Goal: Find specific page/section: Find specific page/section

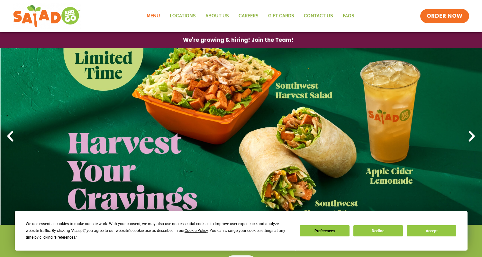
click at [157, 15] on link "Menu" at bounding box center [153, 16] width 23 height 15
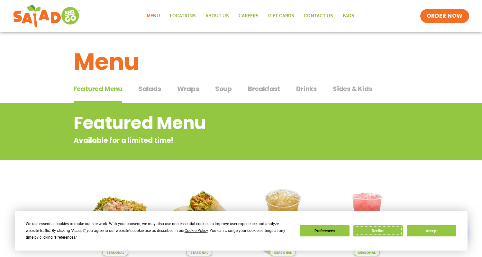
click at [378, 230] on button "Decline" at bounding box center [378, 230] width 50 height 11
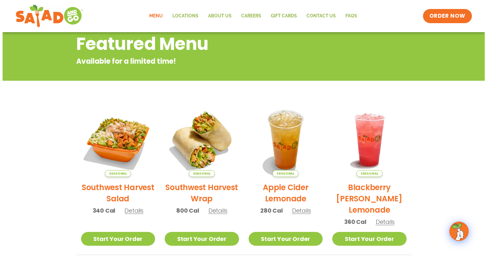
scroll to position [96, 0]
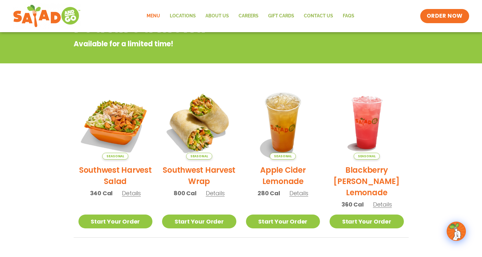
click at [131, 171] on h2 "Southwest Harvest Salad" at bounding box center [115, 175] width 74 height 23
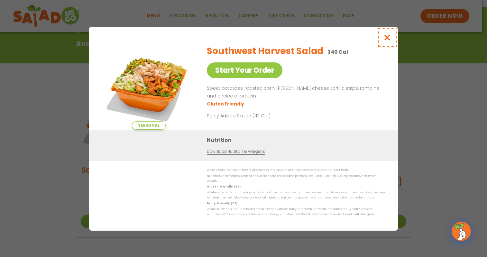
click at [388, 39] on icon "Close modal" at bounding box center [387, 37] width 8 height 7
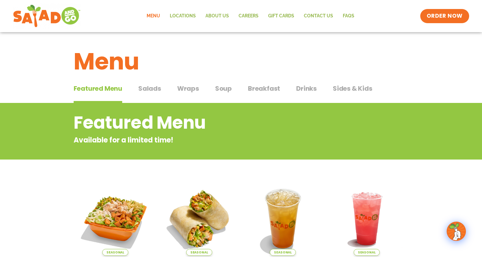
scroll to position [0, 0]
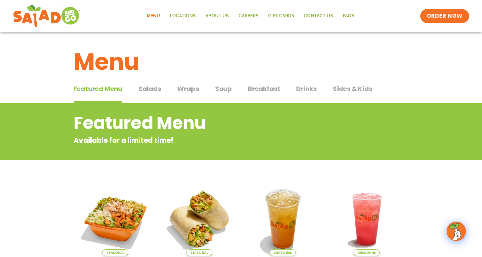
click at [153, 89] on span "Salads" at bounding box center [149, 89] width 23 height 10
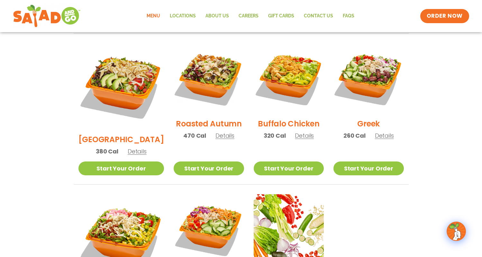
scroll to position [322, 0]
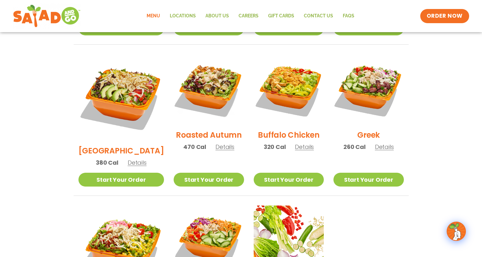
click at [211, 129] on h2 "Roasted Autumn" at bounding box center [209, 134] width 66 height 11
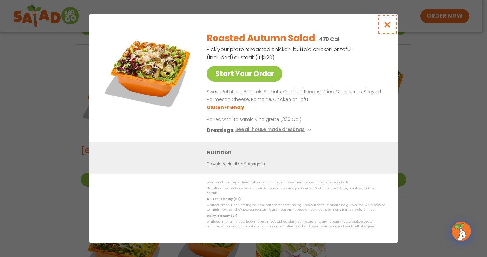
click at [389, 28] on icon "Close modal" at bounding box center [387, 24] width 8 height 7
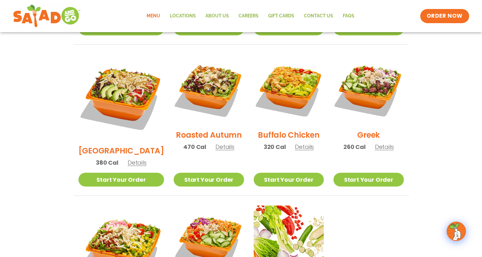
click at [364, 129] on h2 "Greek" at bounding box center [368, 134] width 23 height 11
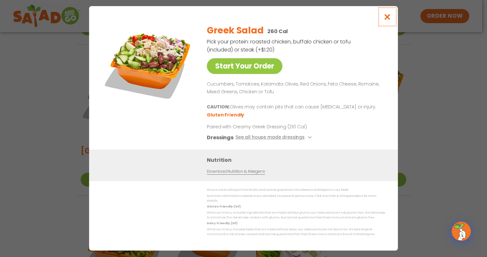
click at [388, 19] on icon "Close modal" at bounding box center [387, 17] width 8 height 7
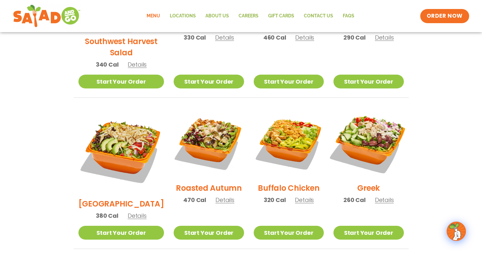
scroll to position [257, 0]
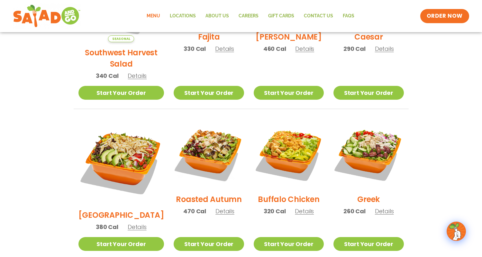
click at [206, 194] on h2 "Roasted Autumn" at bounding box center [209, 199] width 66 height 11
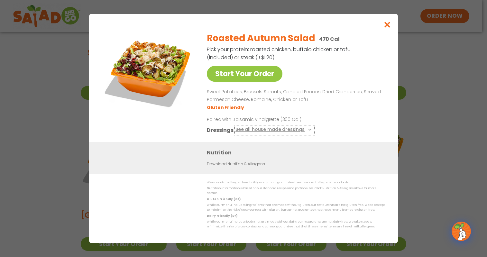
click at [308, 131] on icon at bounding box center [309, 129] width 3 height 3
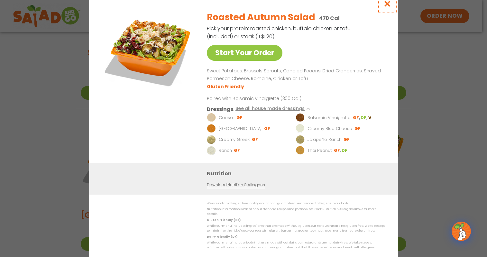
click at [388, 6] on icon "Close modal" at bounding box center [387, 3] width 8 height 7
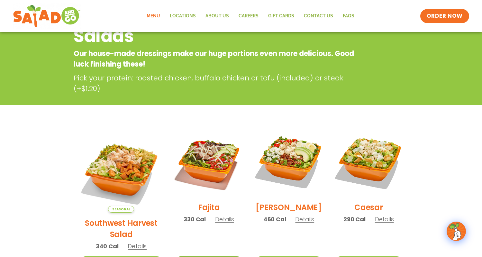
scroll to position [32, 0]
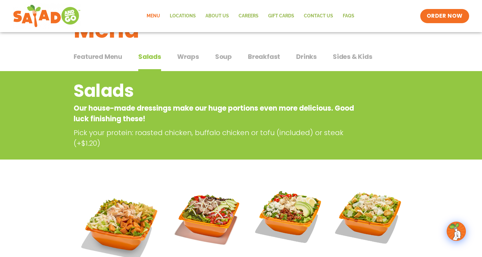
click at [185, 54] on span "Wraps" at bounding box center [188, 57] width 22 height 10
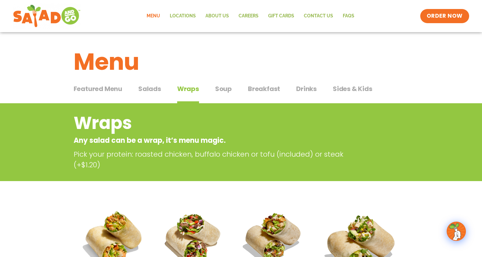
click at [224, 89] on span "Soup" at bounding box center [223, 89] width 17 height 10
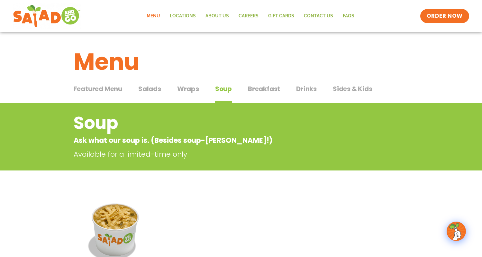
click at [267, 89] on span "Breakfast" at bounding box center [264, 89] width 32 height 10
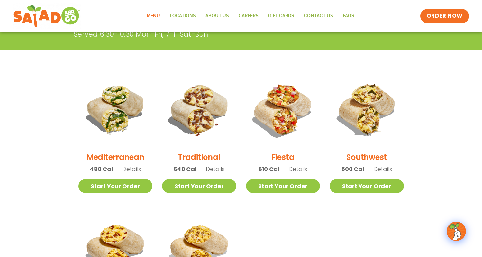
scroll to position [129, 0]
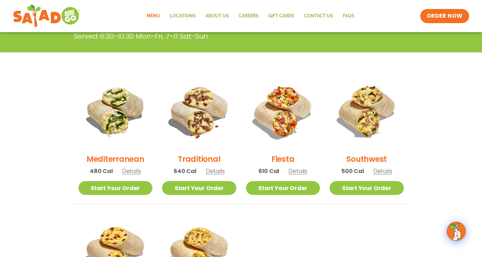
click at [282, 159] on h2 "Fiesta" at bounding box center [282, 158] width 23 height 11
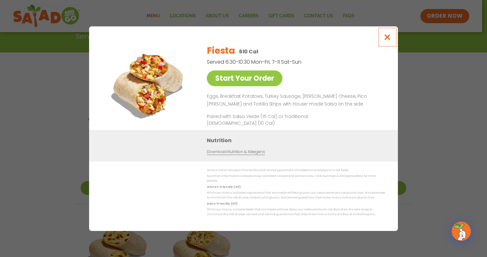
click at [390, 36] on icon "Close modal" at bounding box center [387, 37] width 8 height 7
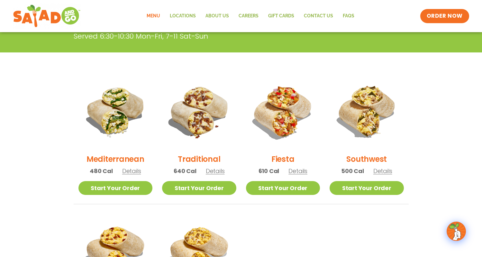
click at [367, 157] on h2 "Southwest" at bounding box center [366, 158] width 41 height 11
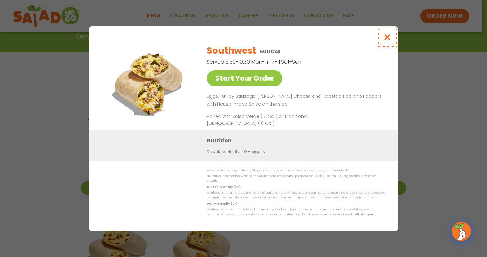
click at [386, 39] on icon "Close modal" at bounding box center [387, 37] width 8 height 7
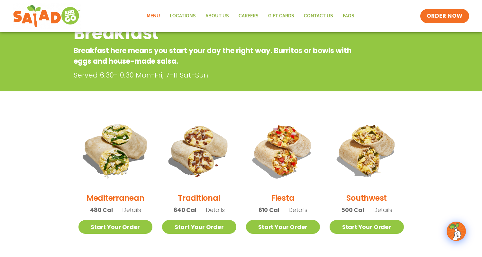
scroll to position [161, 0]
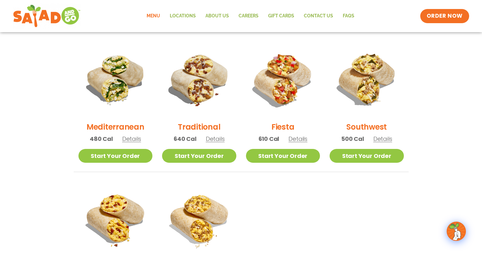
click at [126, 126] on h2 "Mediterranean" at bounding box center [116, 126] width 58 height 11
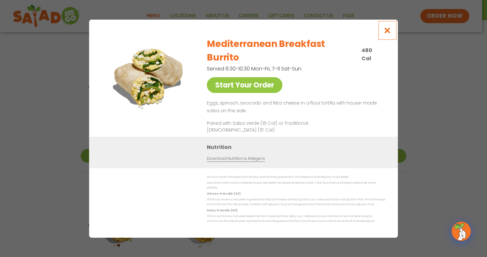
click at [388, 34] on icon "Close modal" at bounding box center [387, 30] width 8 height 7
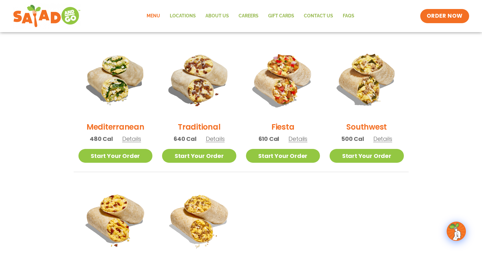
click at [200, 125] on h2 "Traditional" at bounding box center [199, 126] width 42 height 11
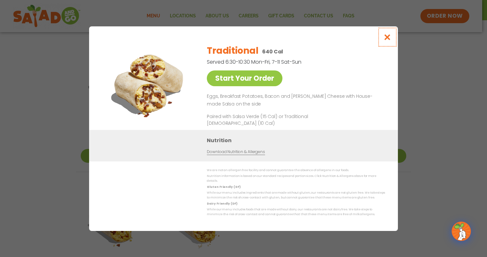
click at [388, 38] on icon "Close modal" at bounding box center [387, 37] width 8 height 7
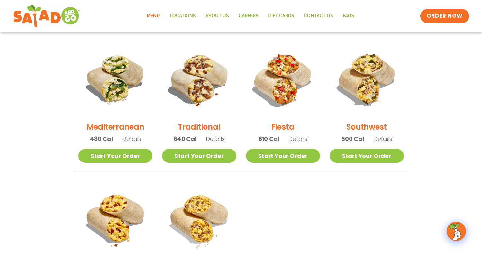
click at [155, 15] on link "Menu" at bounding box center [153, 16] width 23 height 15
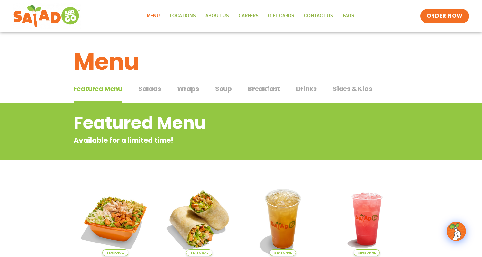
click at [190, 87] on span "Wraps" at bounding box center [188, 89] width 22 height 10
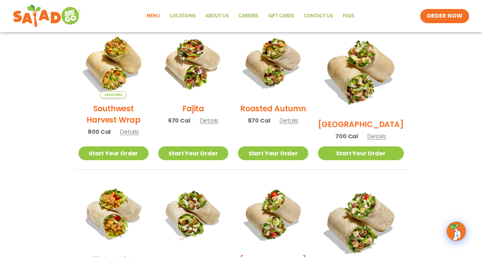
scroll to position [161, 0]
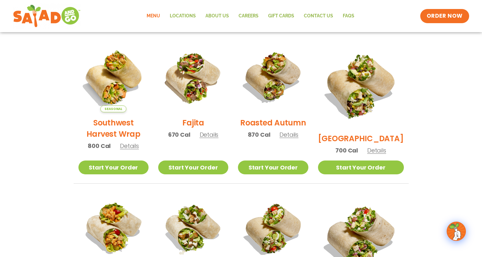
click at [48, 117] on section "Wraps Any salad can be a wrap, it’s menu magic. Pick your protein: roasted chic…" at bounding box center [241, 206] width 482 height 528
click at [180, 16] on link "Locations" at bounding box center [183, 16] width 36 height 15
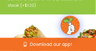
scroll to position [100, 0]
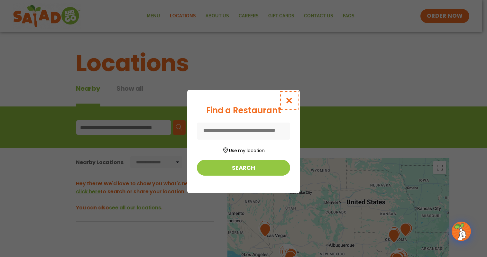
click at [289, 100] on icon "Close modal" at bounding box center [289, 100] width 8 height 7
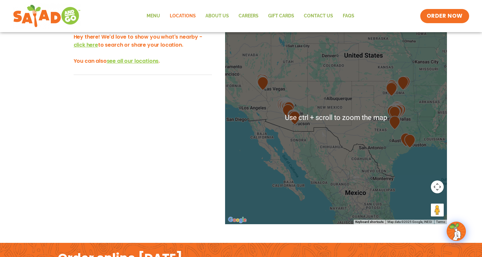
scroll to position [161, 0]
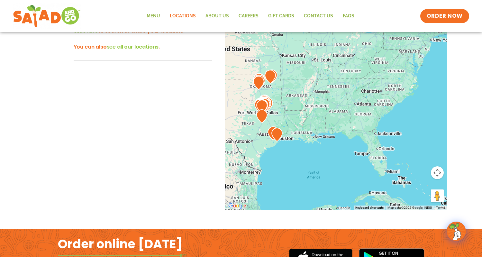
drag, startPoint x: 391, startPoint y: 151, endPoint x: 246, endPoint y: 158, distance: 145.5
click at [246, 158] on div at bounding box center [336, 103] width 222 height 213
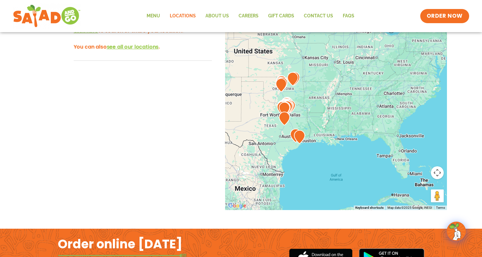
drag, startPoint x: 333, startPoint y: 150, endPoint x: 378, endPoint y: 154, distance: 44.3
click at [378, 154] on div at bounding box center [336, 103] width 222 height 213
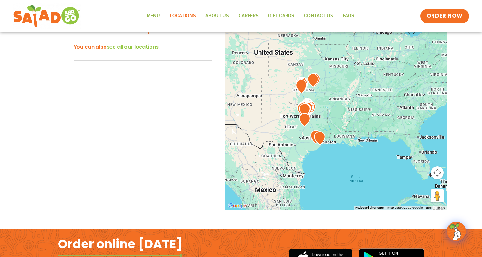
drag, startPoint x: 280, startPoint y: 150, endPoint x: 301, endPoint y: 152, distance: 20.4
click at [301, 152] on div at bounding box center [336, 103] width 222 height 213
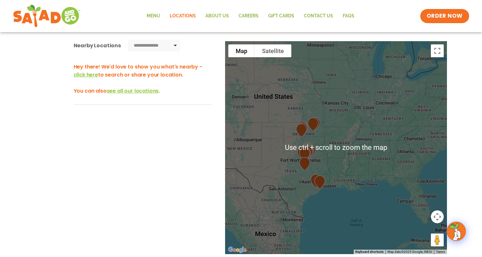
scroll to position [64, 0]
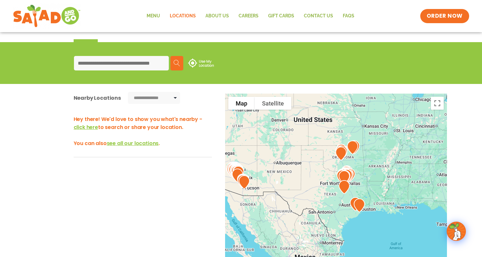
drag, startPoint x: 353, startPoint y: 153, endPoint x: 393, endPoint y: 123, distance: 50.7
click at [393, 123] on div at bounding box center [336, 200] width 222 height 213
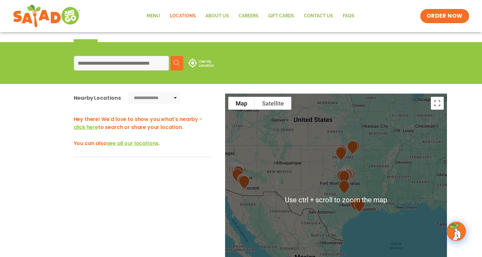
scroll to position [96, 0]
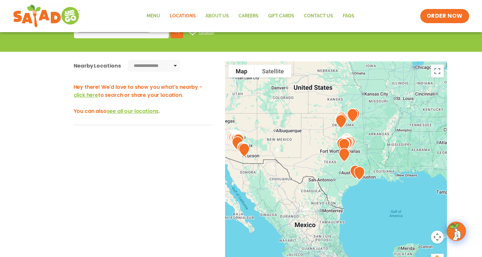
click at [352, 150] on img at bounding box center [344, 154] width 16 height 19
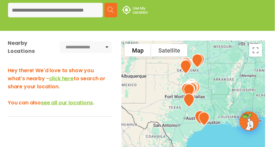
drag, startPoint x: 211, startPoint y: 115, endPoint x: 197, endPoint y: 80, distance: 38.0
click at [197, 113] on div at bounding box center [253, 113] width 144 height 0
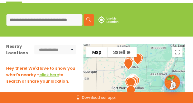
scroll to position [80, 0]
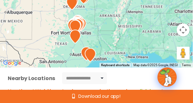
drag, startPoint x: 130, startPoint y: 13, endPoint x: 112, endPoint y: 74, distance: 63.4
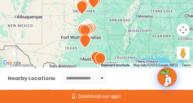
drag, startPoint x: 110, startPoint y: 29, endPoint x: 134, endPoint y: 40, distance: 26.2
click at [134, 40] on div at bounding box center [96, 25] width 193 height 86
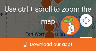
scroll to position [93, 0]
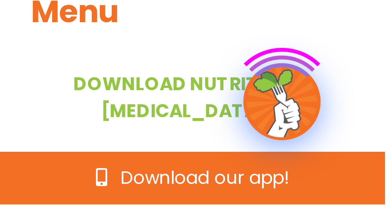
scroll to position [32, 0]
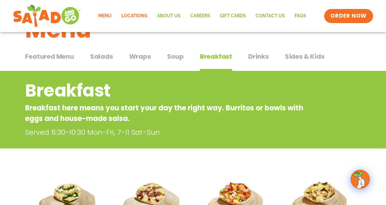
click at [96, 17] on link "Locations" at bounding box center [135, 16] width 36 height 15
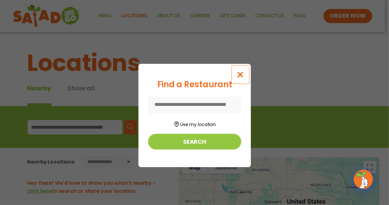
click at [241, 74] on icon "Close modal" at bounding box center [240, 74] width 8 height 7
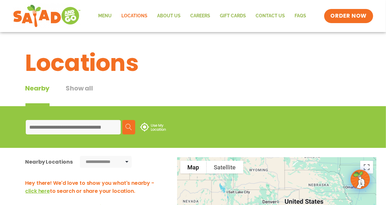
click at [53, 128] on input at bounding box center [73, 127] width 95 height 14
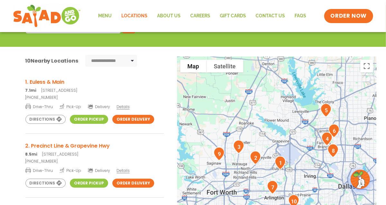
scroll to position [103, 0]
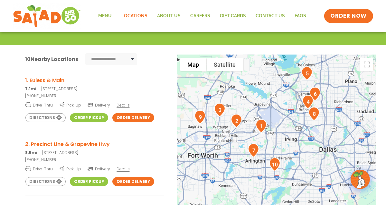
drag, startPoint x: 286, startPoint y: 139, endPoint x: 268, endPoint y: 103, distance: 40.1
click at [268, 103] on div at bounding box center [276, 161] width 199 height 213
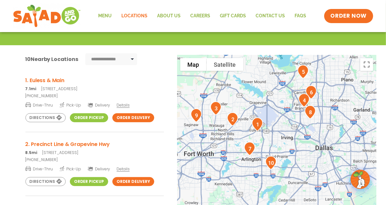
drag, startPoint x: 274, startPoint y: 113, endPoint x: 270, endPoint y: 111, distance: 4.5
click at [270, 111] on div at bounding box center [276, 161] width 199 height 213
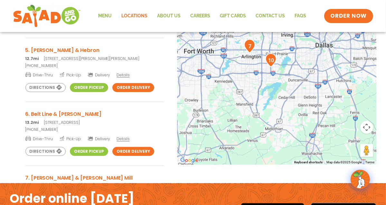
scroll to position [182, 0]
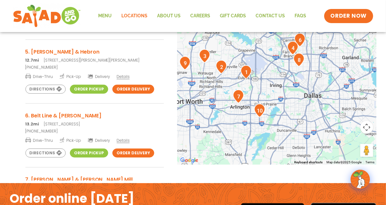
drag, startPoint x: 271, startPoint y: 83, endPoint x: 260, endPoint y: 134, distance: 52.4
click at [260, 134] on div at bounding box center [276, 58] width 199 height 213
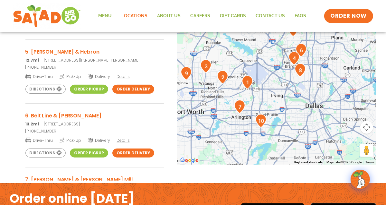
drag, startPoint x: 291, startPoint y: 105, endPoint x: 292, endPoint y: 117, distance: 11.3
click at [292, 117] on div at bounding box center [276, 58] width 199 height 213
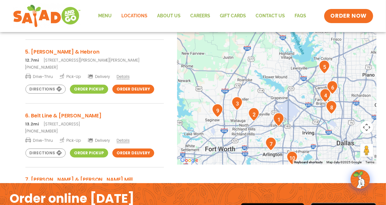
drag, startPoint x: 266, startPoint y: 99, endPoint x: 298, endPoint y: 138, distance: 50.0
click at [298, 138] on div at bounding box center [276, 58] width 199 height 213
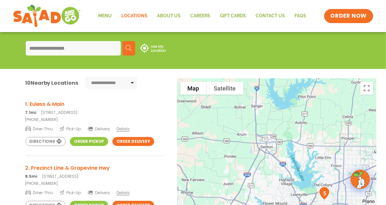
scroll to position [77, 0]
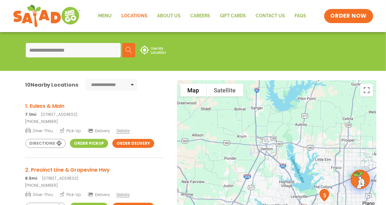
click at [77, 51] on input "**********" at bounding box center [73, 50] width 95 height 14
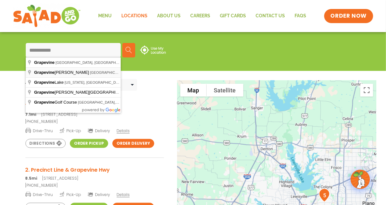
type input "**********"
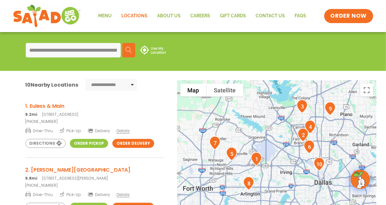
drag, startPoint x: 251, startPoint y: 158, endPoint x: 246, endPoint y: 122, distance: 35.7
click at [246, 122] on div at bounding box center [276, 187] width 199 height 213
